Goal: Information Seeking & Learning: Understand process/instructions

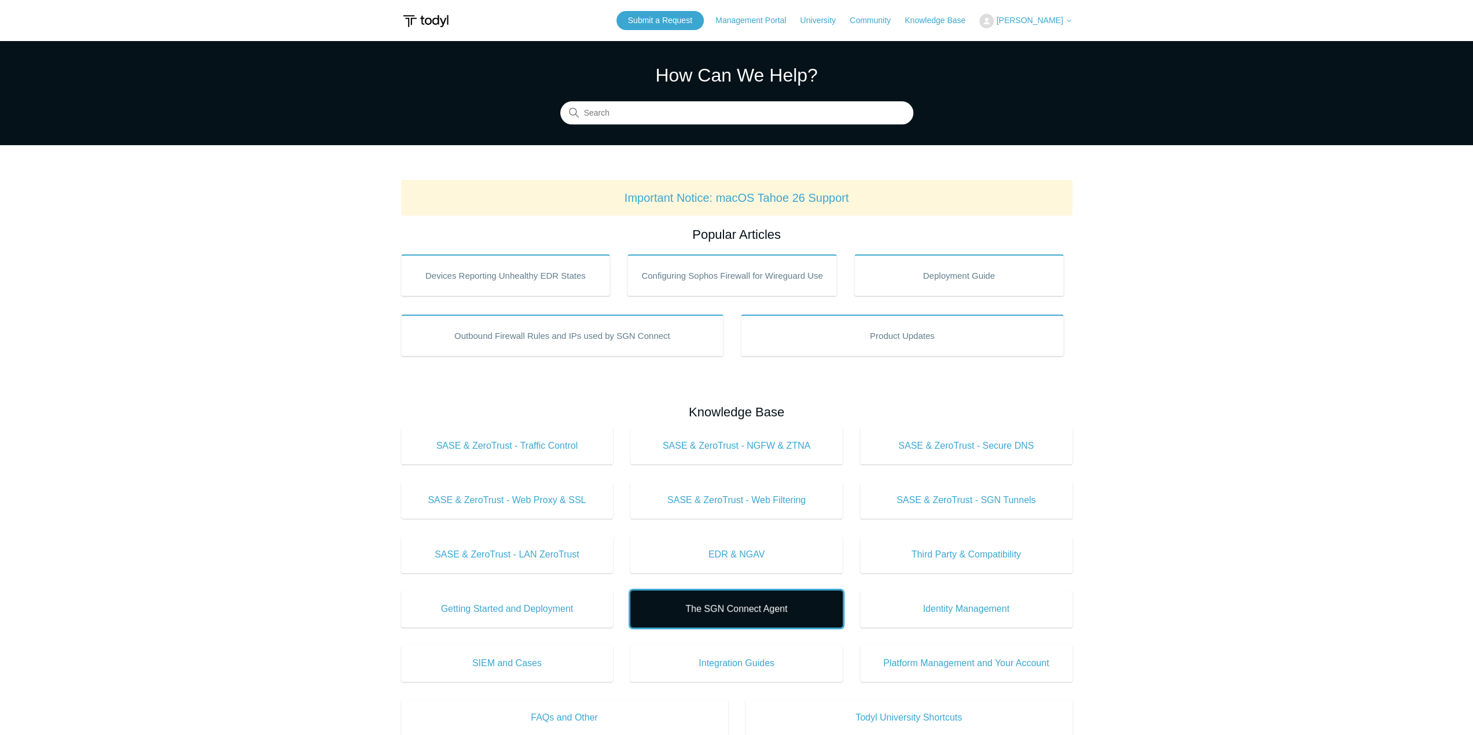
click at [762, 610] on span "The SGN Connect Agent" at bounding box center [736, 609] width 178 height 14
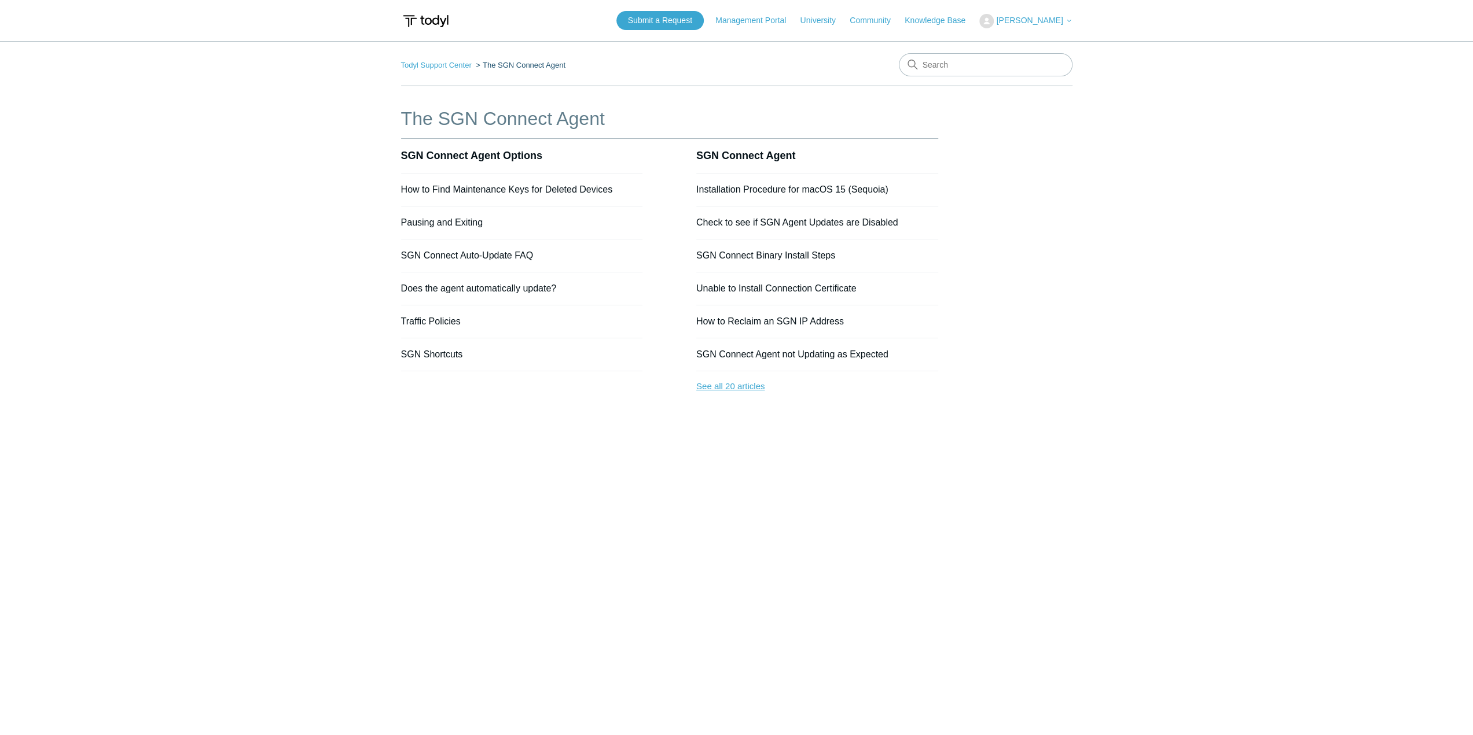
click at [730, 384] on link "See all 20 articles" at bounding box center [817, 386] width 242 height 31
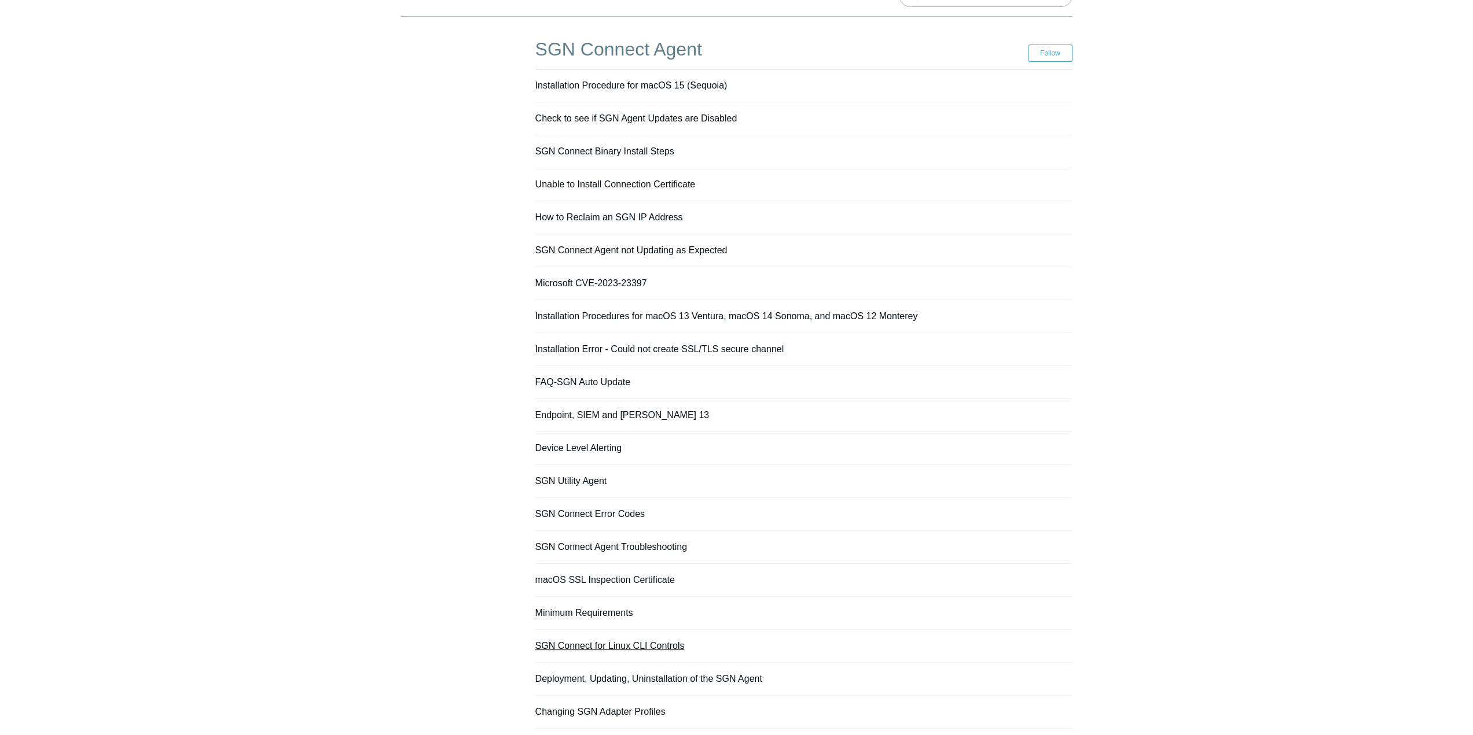
scroll to position [139, 0]
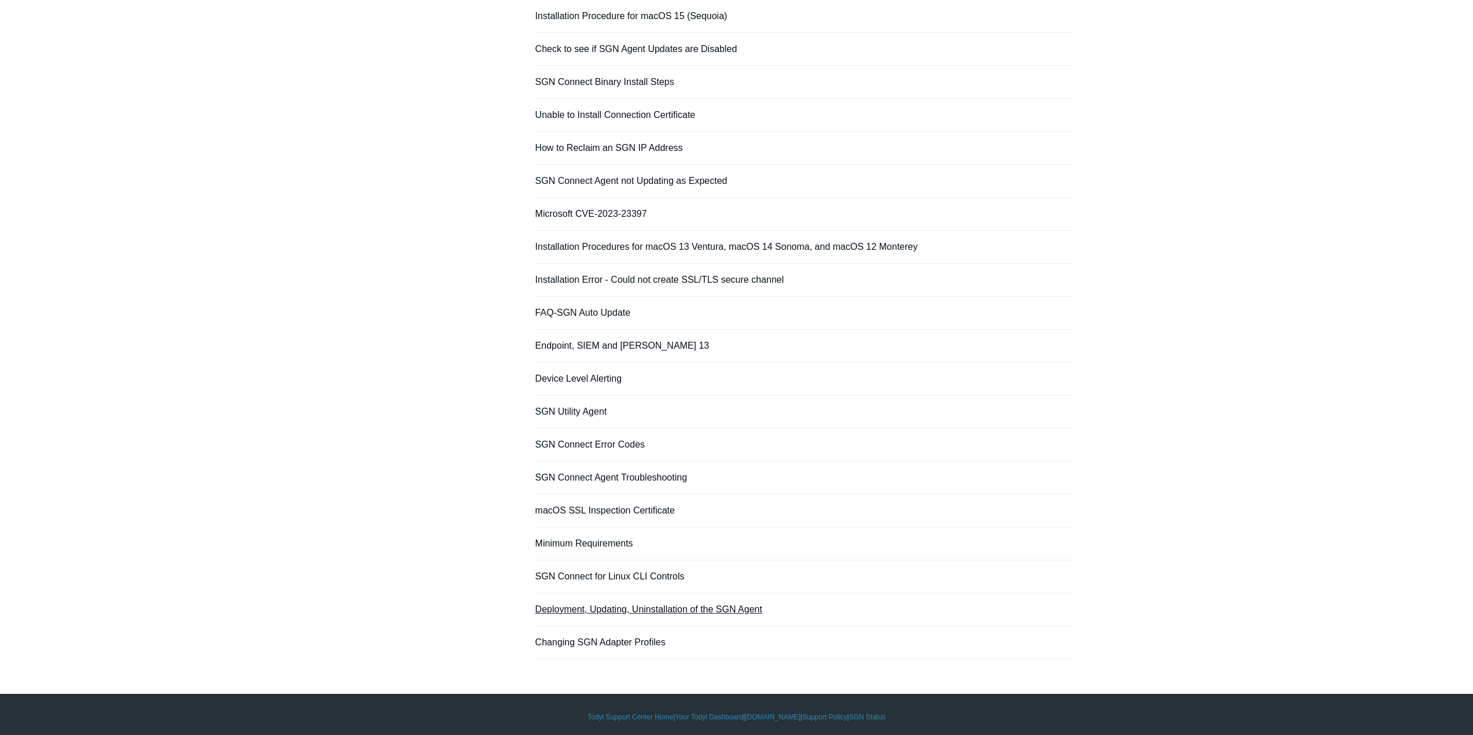
drag, startPoint x: 672, startPoint y: 612, endPoint x: 681, endPoint y: 610, distance: 8.9
click at [672, 612] on li "Deployment, Updating, Uninstallation of the SGN Agent" at bounding box center [803, 610] width 537 height 33
click at [682, 608] on link "Deployment, Updating, Uninstallation of the SGN Agent" at bounding box center [648, 610] width 227 height 10
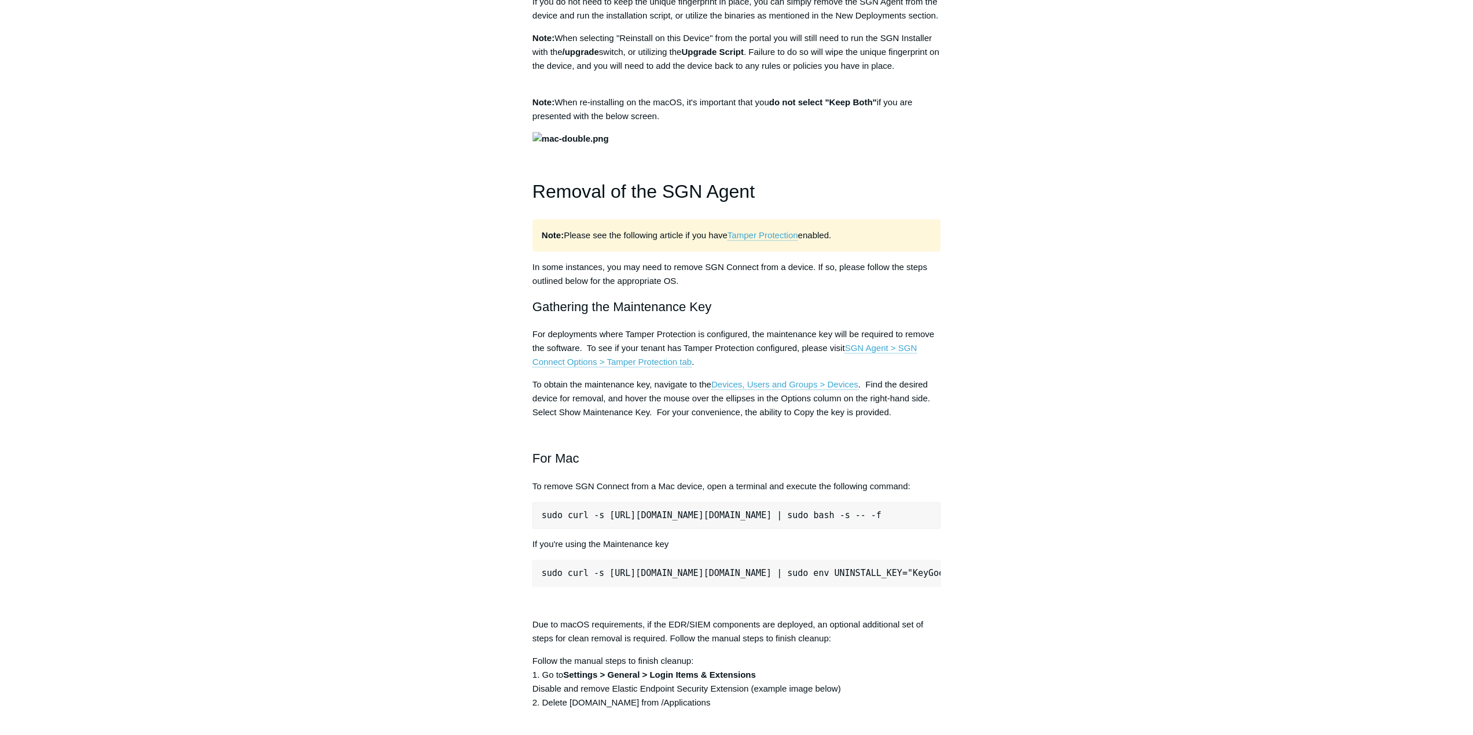
scroll to position [1157, 0]
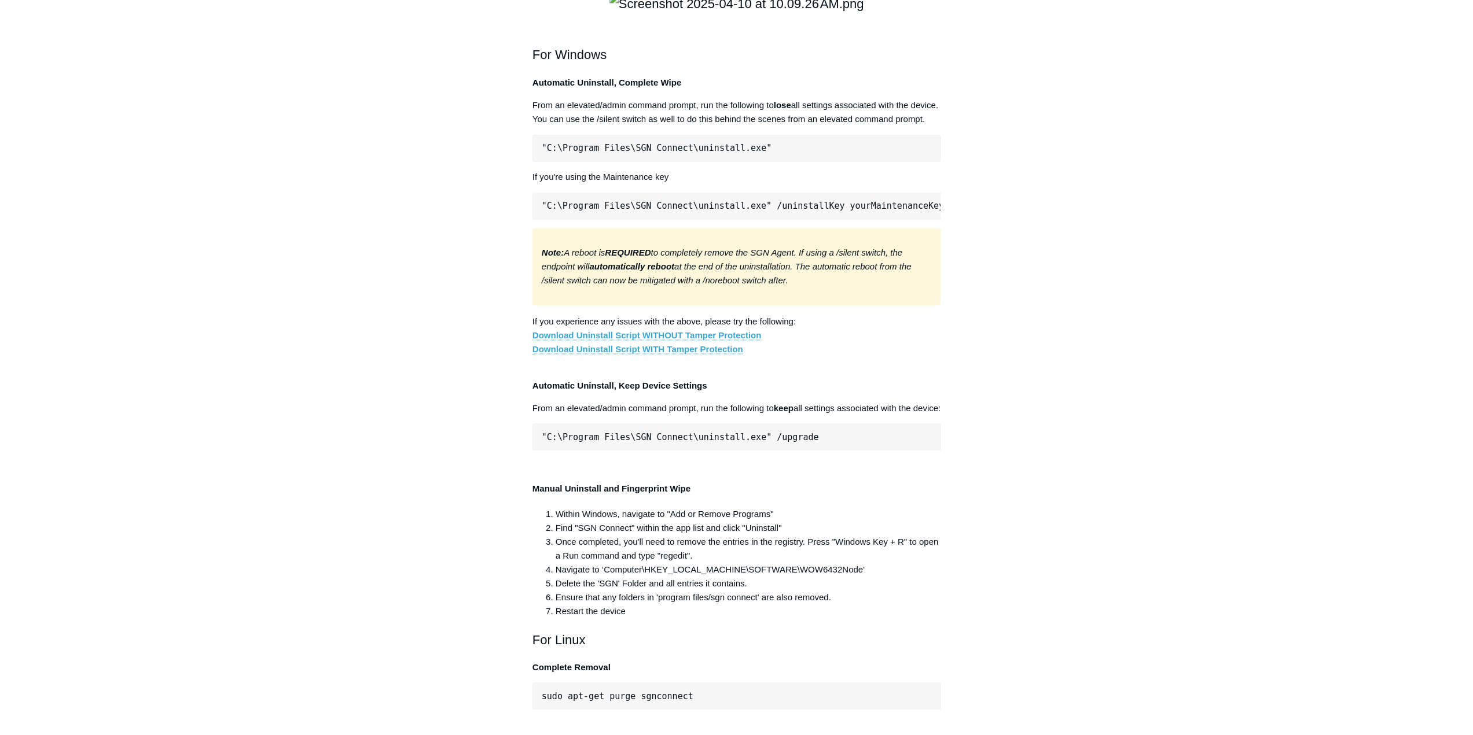
drag, startPoint x: 1097, startPoint y: 397, endPoint x: 1086, endPoint y: 525, distance: 128.4
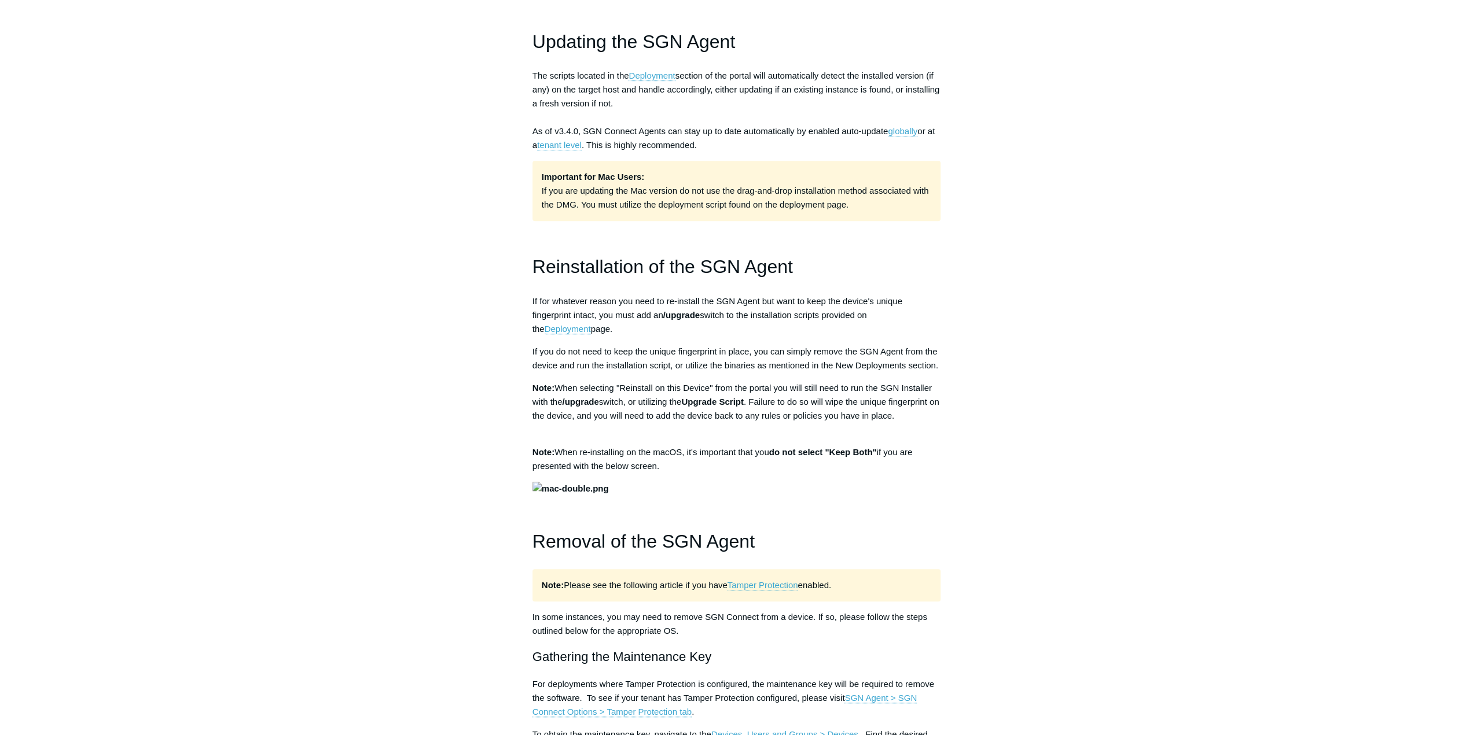
scroll to position [0, 0]
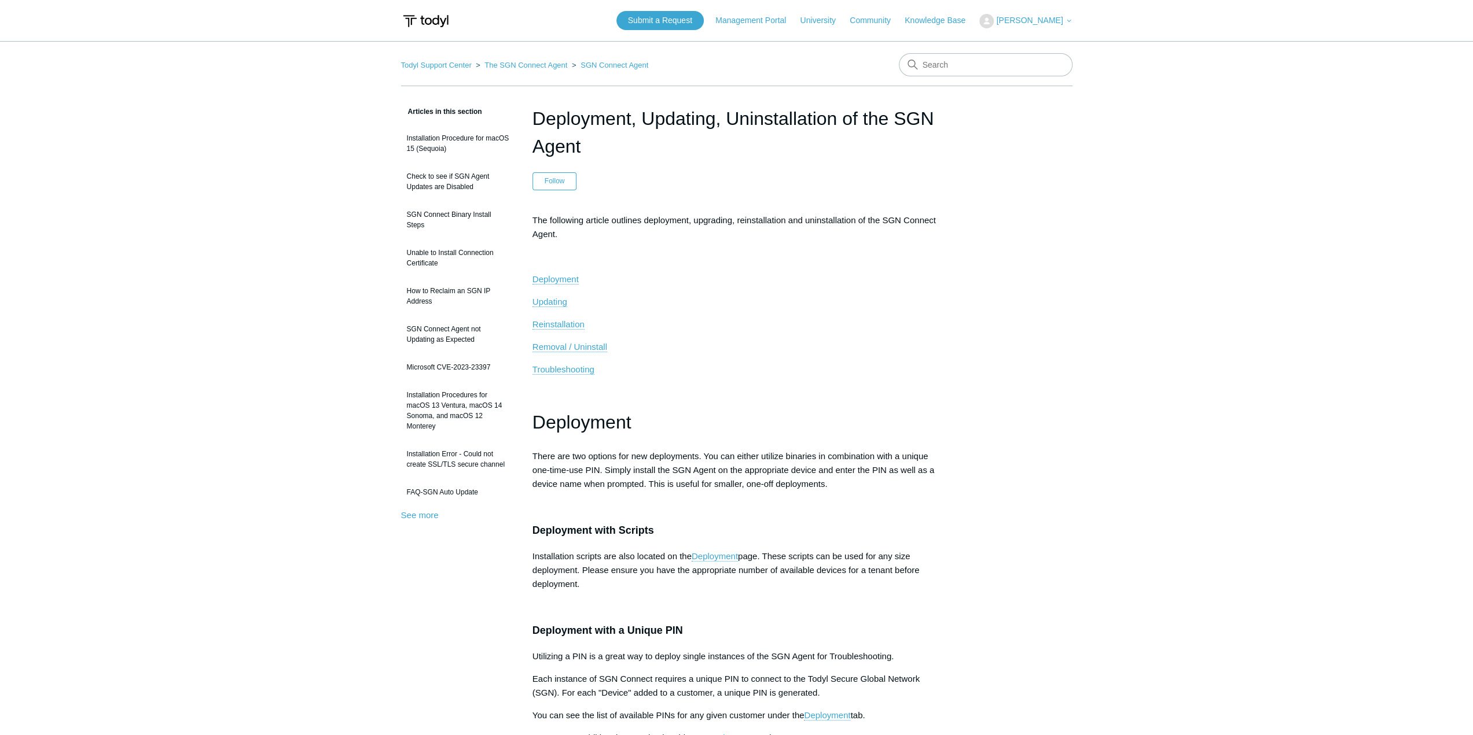
drag, startPoint x: 243, startPoint y: 312, endPoint x: 316, endPoint y: 142, distance: 184.6
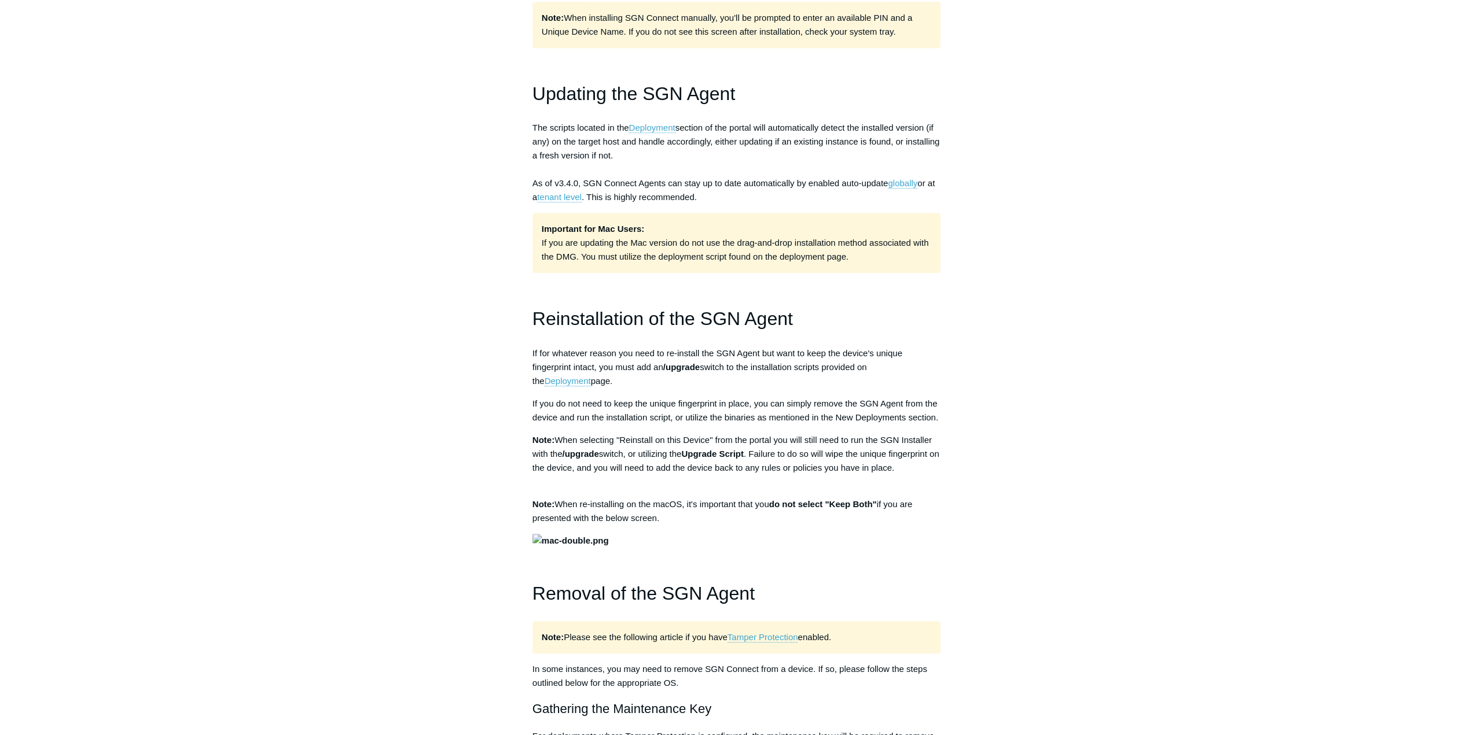
drag, startPoint x: 1017, startPoint y: 284, endPoint x: 1044, endPoint y: 424, distance: 142.1
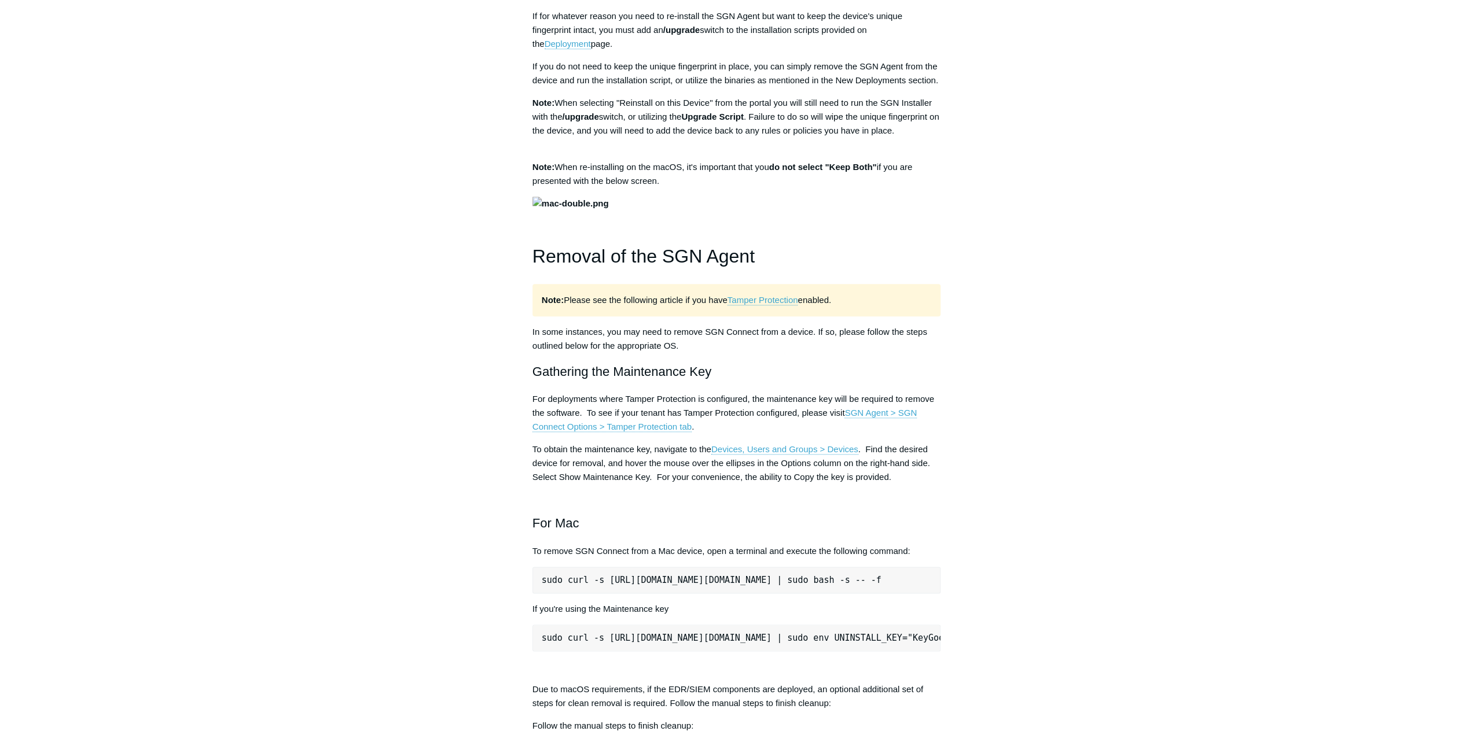
scroll to position [1500, 0]
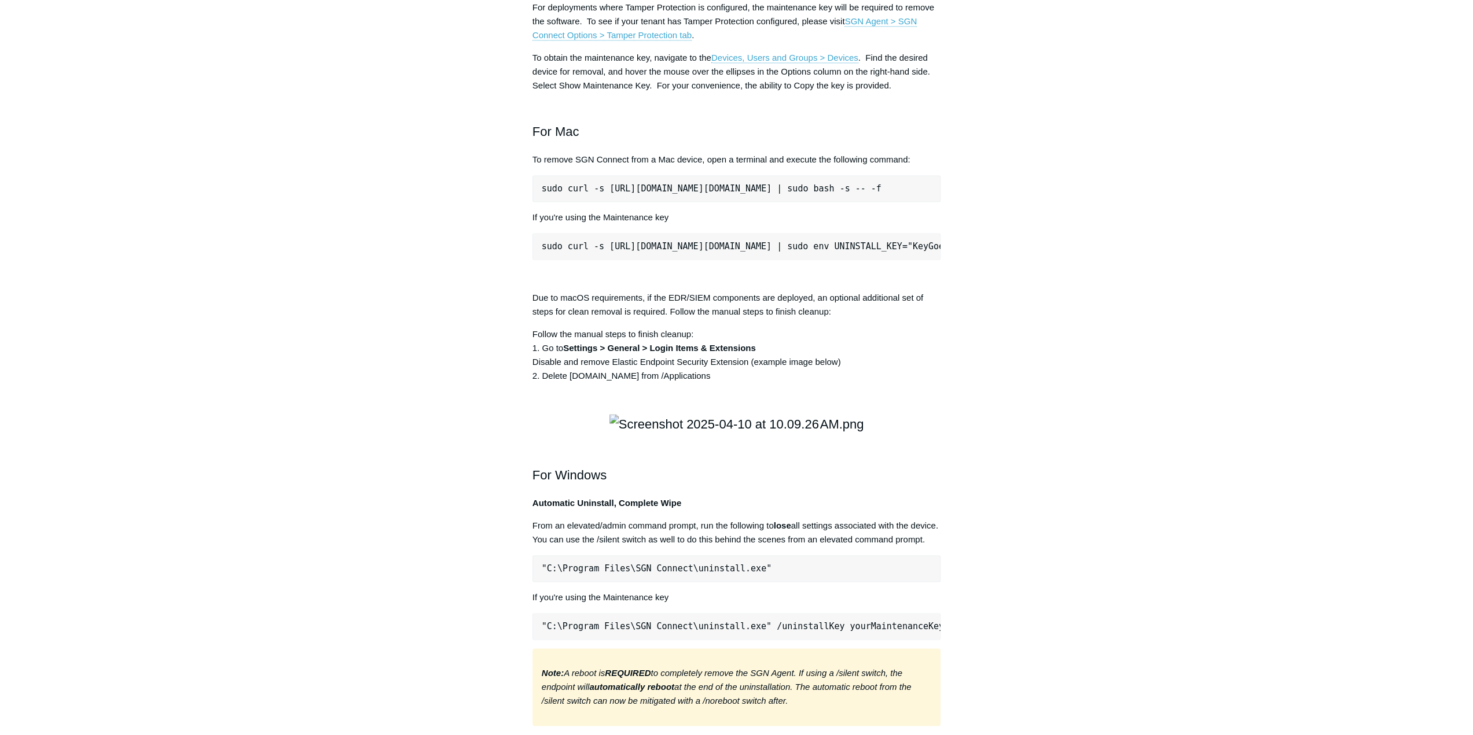
drag, startPoint x: 1020, startPoint y: 278, endPoint x: 1023, endPoint y: 432, distance: 154.0
